Goal: Check status

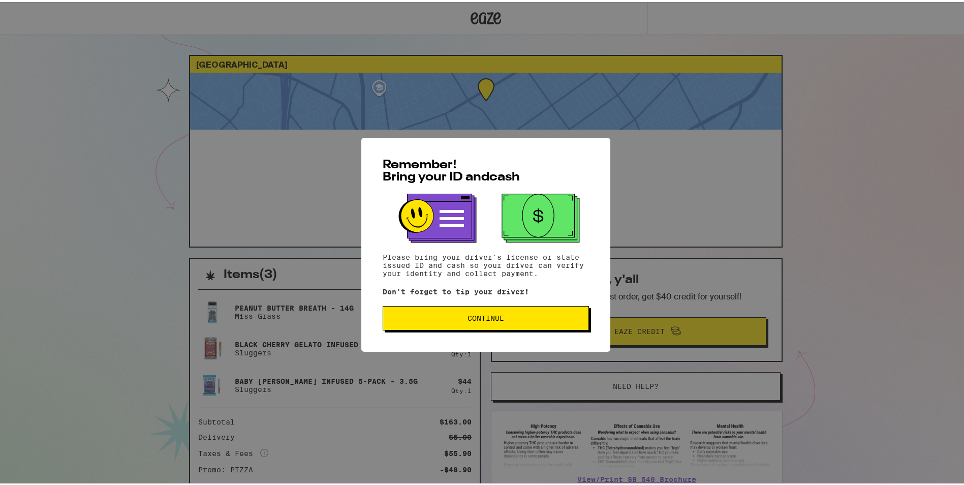
click at [437, 316] on span "Continue" at bounding box center [485, 316] width 189 height 7
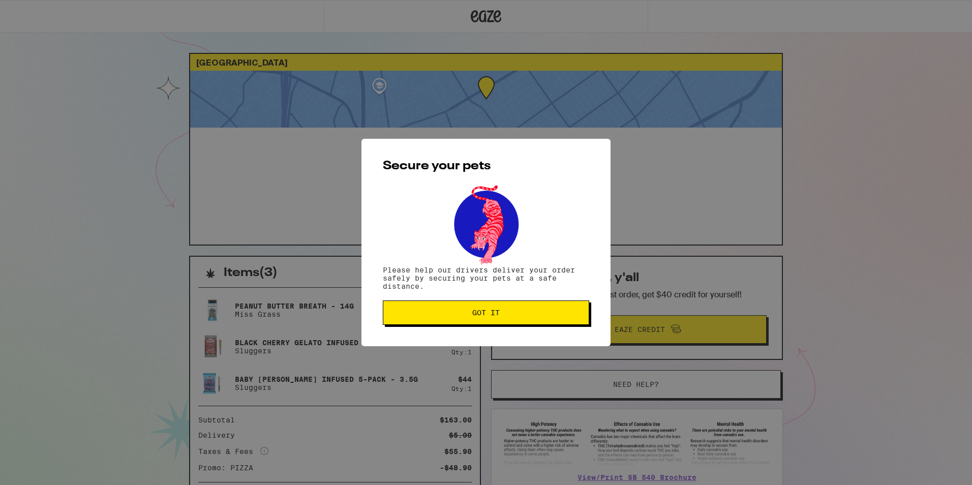
click at [437, 316] on span "Got it" at bounding box center [485, 312] width 189 height 7
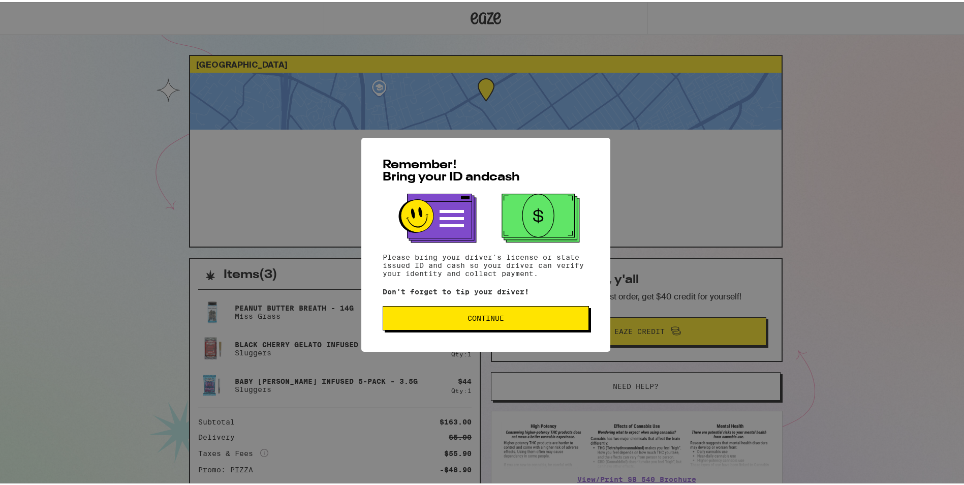
click at [492, 320] on span "Continue" at bounding box center [486, 316] width 37 height 7
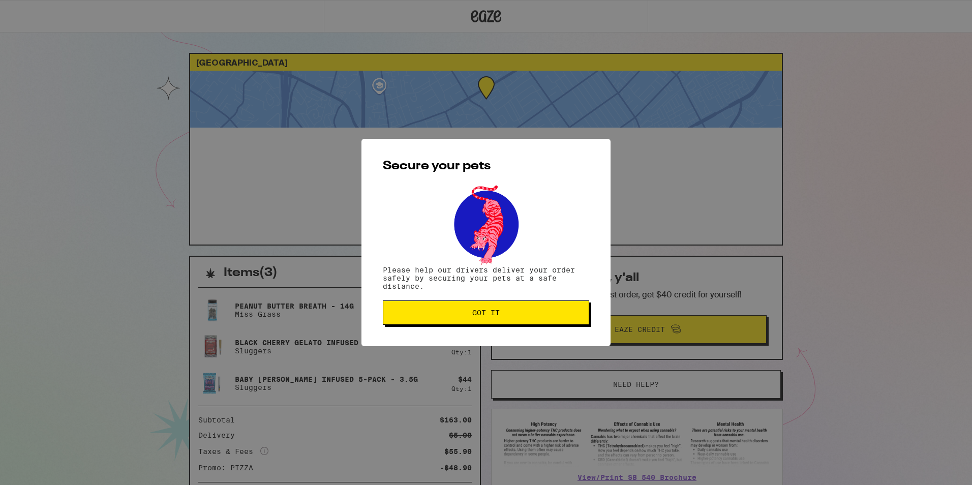
click at [492, 320] on button "Got it" at bounding box center [486, 312] width 206 height 24
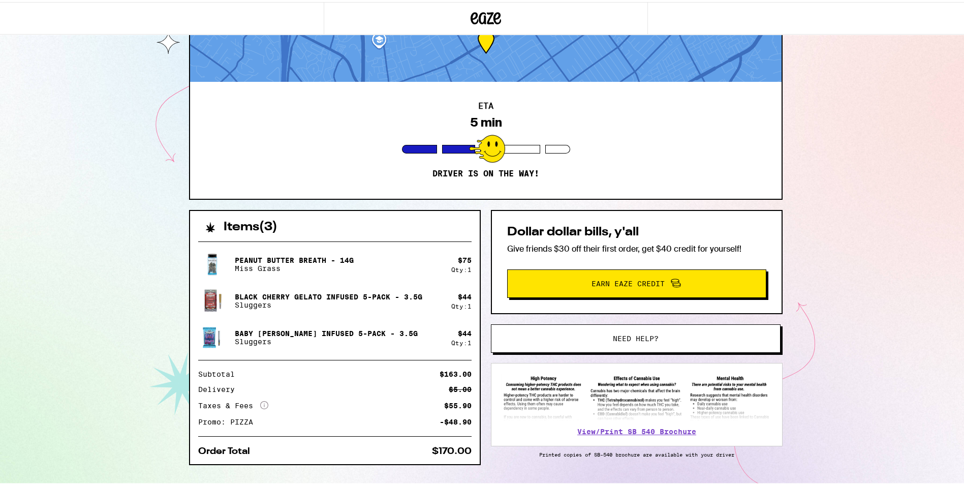
scroll to position [71, 0]
